Goal: Transaction & Acquisition: Download file/media

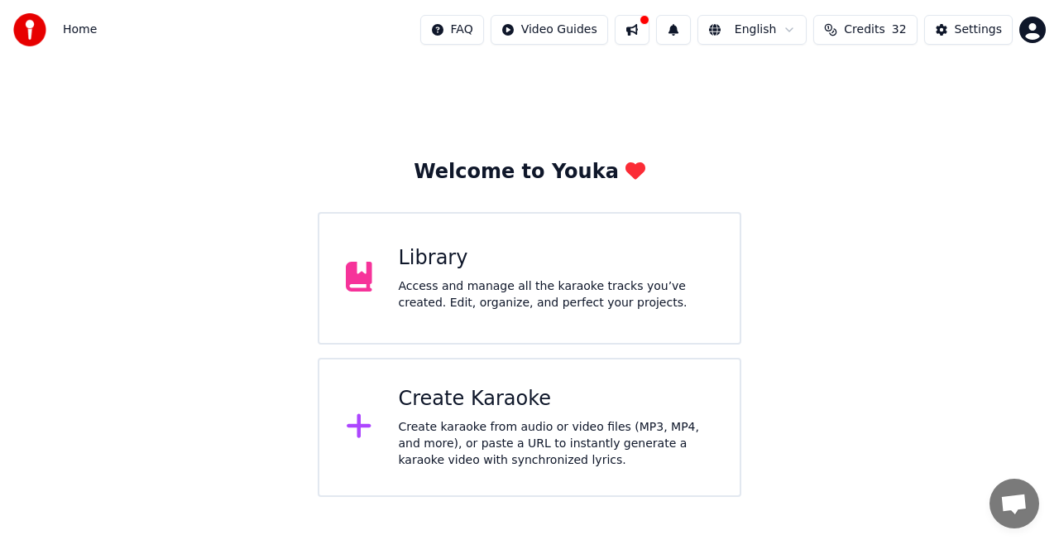
click at [453, 285] on div "Access and manage all the karaoke tracks you’ve created. Edit, organize, and pe…" at bounding box center [556, 294] width 315 height 33
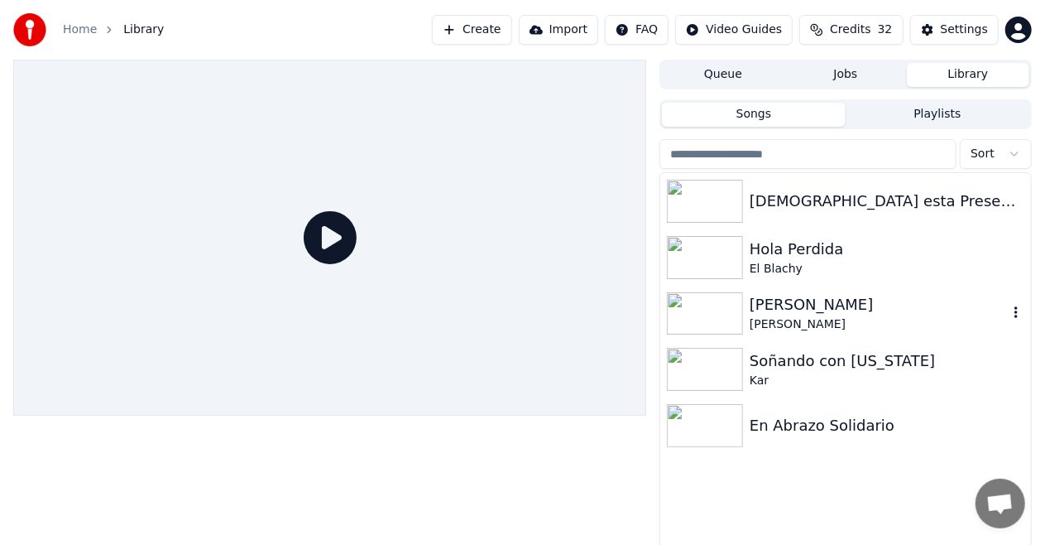
click at [719, 304] on img at bounding box center [705, 313] width 76 height 43
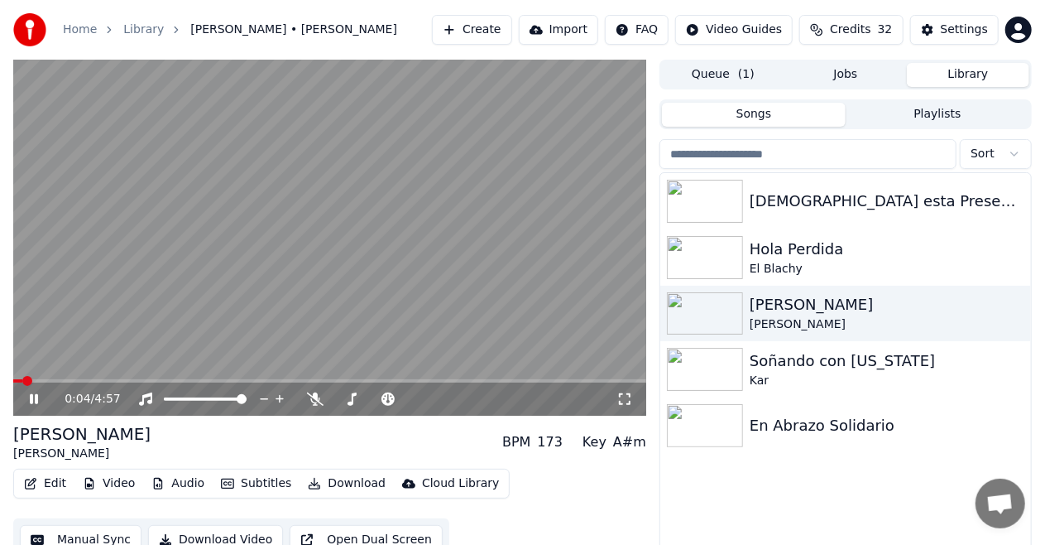
click at [401, 379] on span at bounding box center [329, 380] width 633 height 3
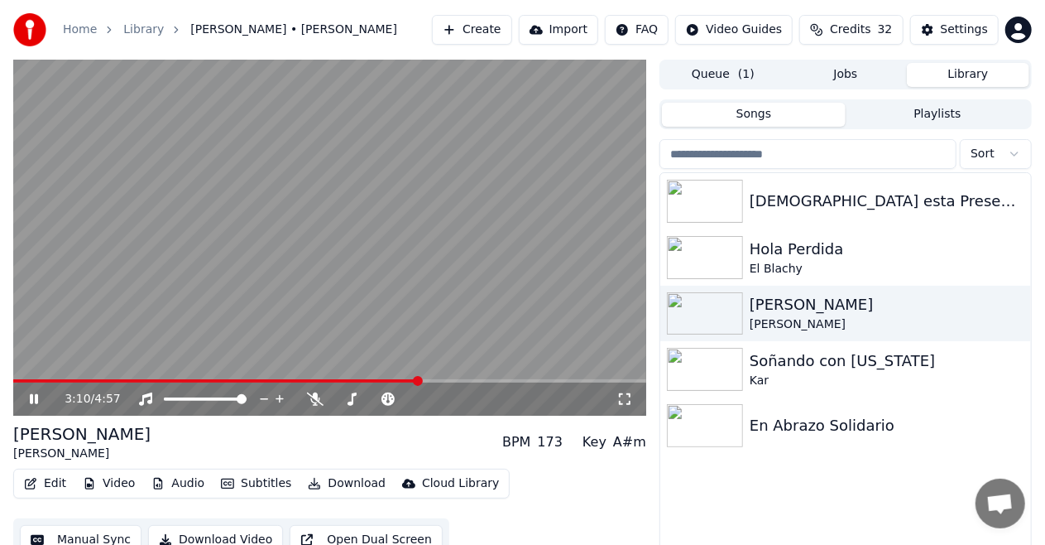
click at [386, 381] on span at bounding box center [216, 380] width 406 height 3
click at [439, 378] on video at bounding box center [329, 238] width 633 height 356
drag, startPoint x: 439, startPoint y: 378, endPoint x: 439, endPoint y: 397, distance: 19.0
click at [439, 378] on video at bounding box center [329, 238] width 633 height 356
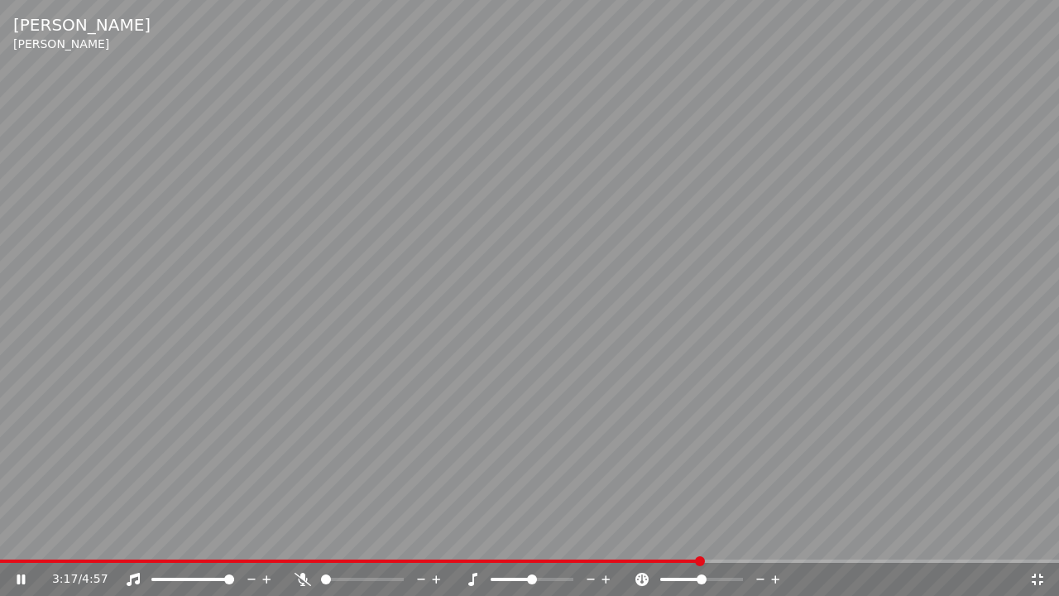
click at [700, 544] on span at bounding box center [529, 560] width 1059 height 3
click at [1036, 544] on icon at bounding box center [1038, 579] width 17 height 13
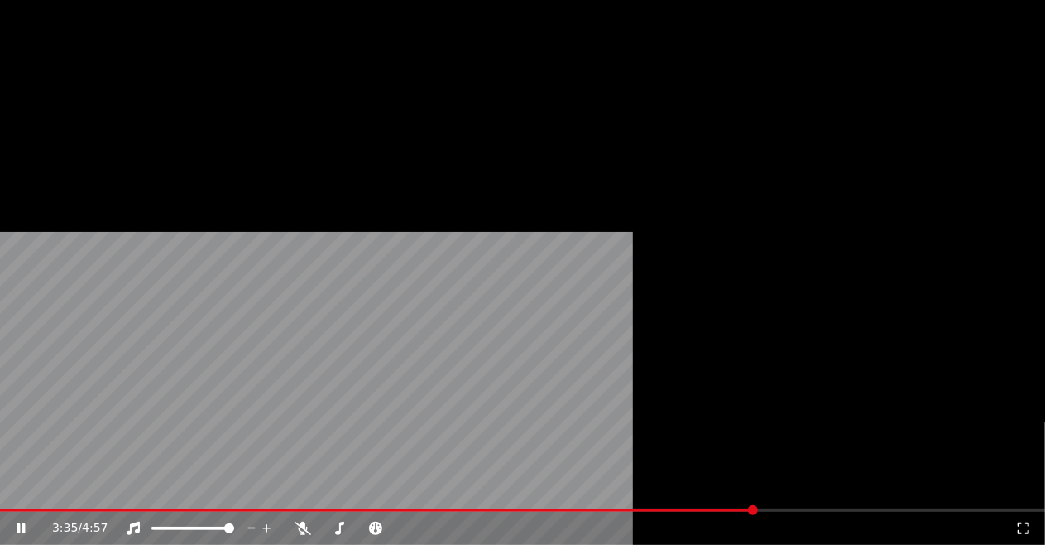
click at [330, 139] on button "Download" at bounding box center [346, 127] width 91 height 23
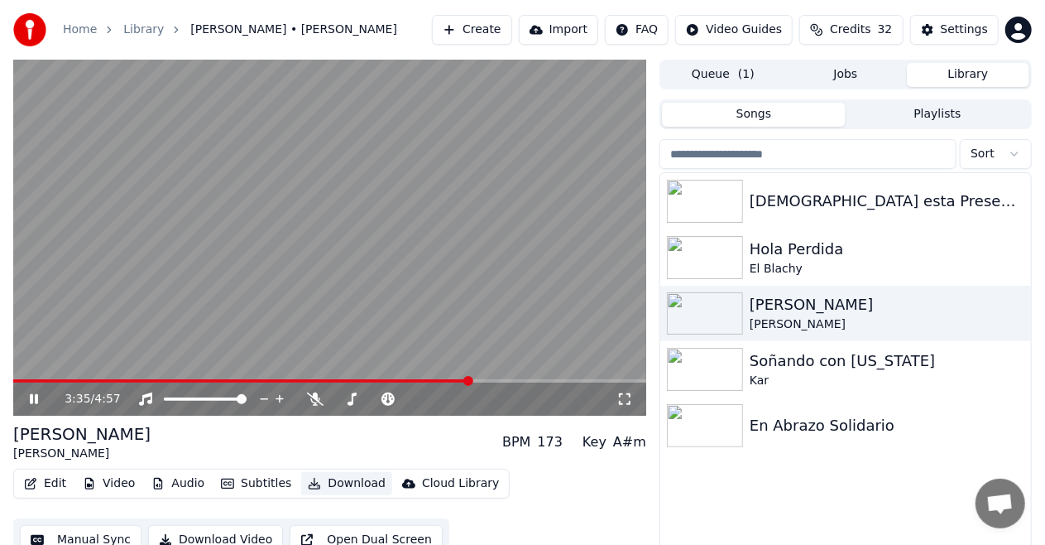
click at [330, 478] on button "Download" at bounding box center [346, 483] width 91 height 23
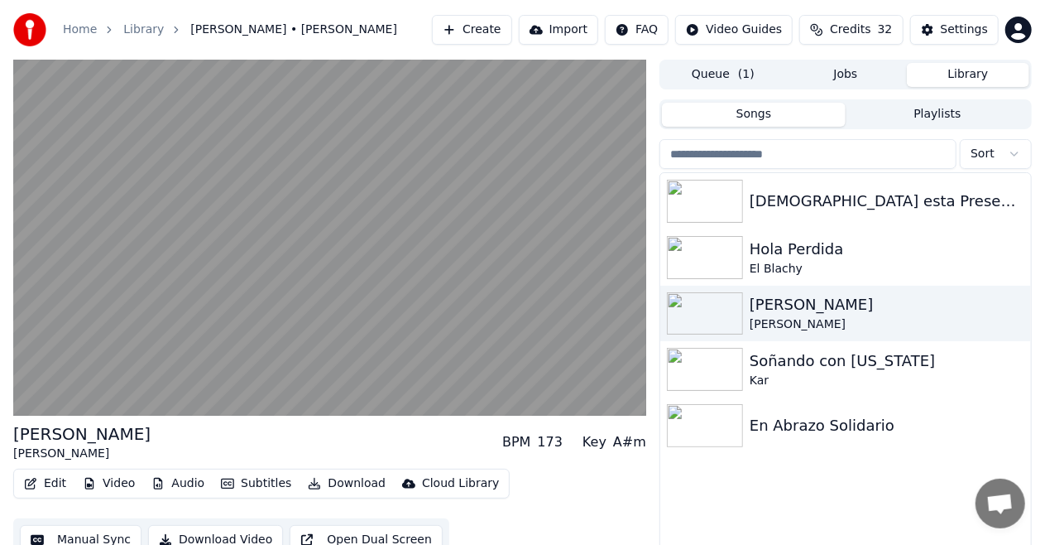
click at [308, 483] on icon "button" at bounding box center [314, 484] width 13 height 12
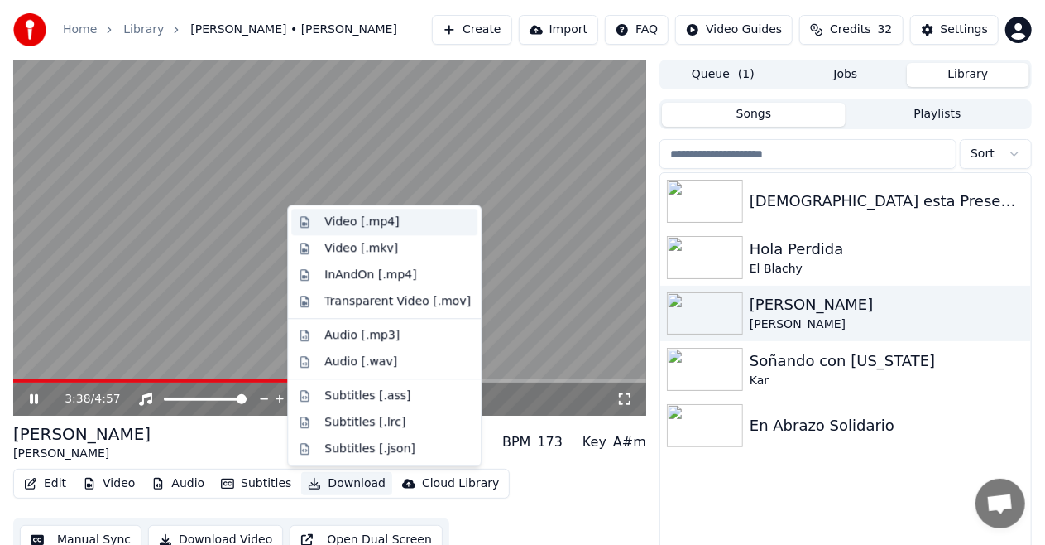
click at [349, 222] on div "Video [.mp4]" at bounding box center [361, 222] width 74 height 17
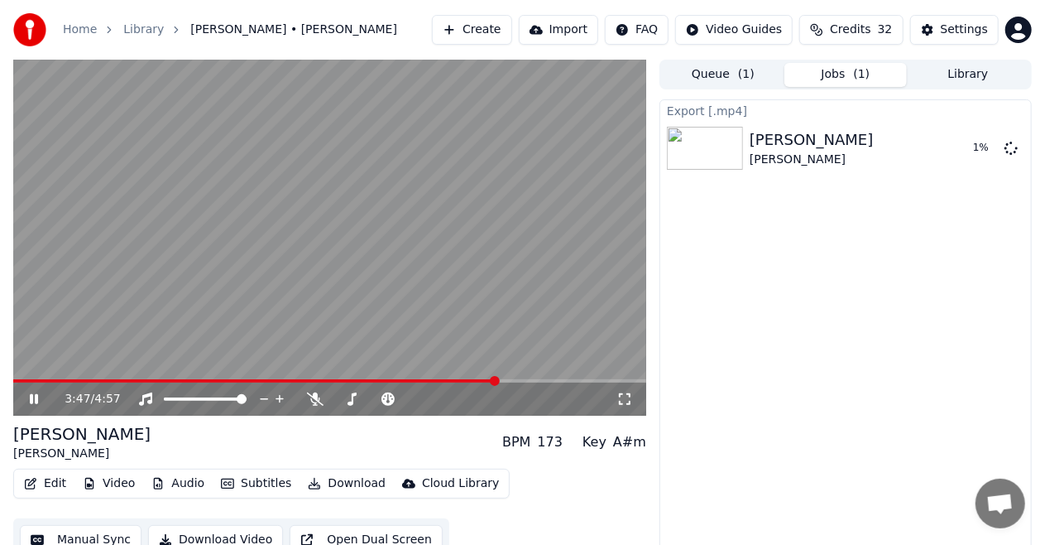
click at [39, 396] on icon at bounding box center [45, 398] width 38 height 13
click at [28, 398] on icon at bounding box center [45, 398] width 38 height 13
click at [36, 395] on icon at bounding box center [34, 399] width 8 height 10
